Goal: Transaction & Acquisition: Purchase product/service

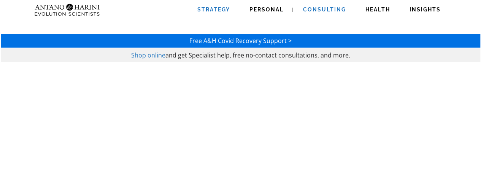
click at [222, 10] on span "Strategy" at bounding box center [213, 9] width 33 height 6
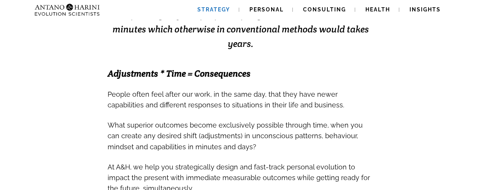
scroll to position [232, 0]
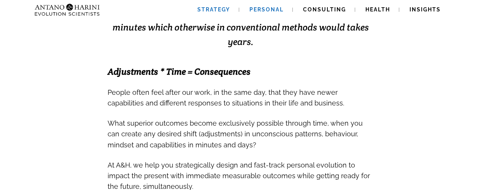
click at [271, 10] on span "Personal" at bounding box center [267, 9] width 34 height 6
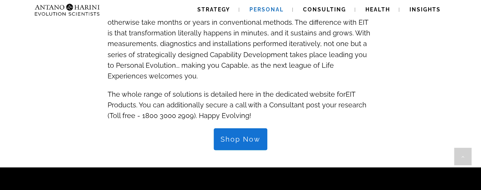
scroll to position [818, 0]
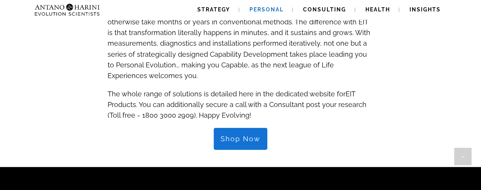
click at [245, 135] on span "Shop Now" at bounding box center [241, 139] width 40 height 8
